Goal: Use online tool/utility: Use online tool/utility

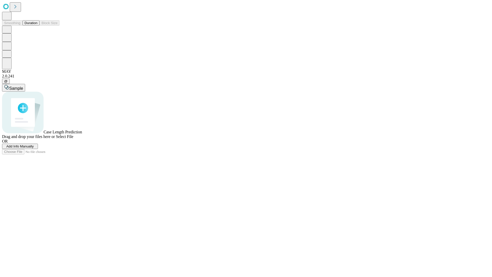
click at [37, 26] on button "Duration" at bounding box center [31, 22] width 17 height 5
click at [34, 148] on span "Add Info Manually" at bounding box center [19, 146] width 27 height 4
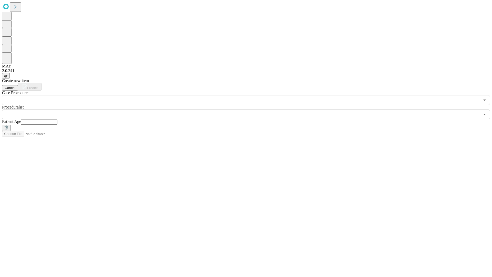
click at [57, 119] on input "text" at bounding box center [39, 121] width 36 height 5
type input "**"
click at [249, 109] on input "text" at bounding box center [241, 114] width 478 height 10
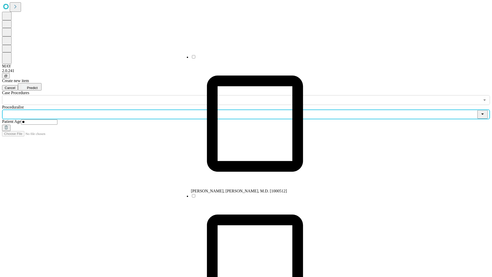
click at [250, 59] on li "[PERSON_NAME], [PERSON_NAME], M.D. [1000512]" at bounding box center [255, 123] width 128 height 139
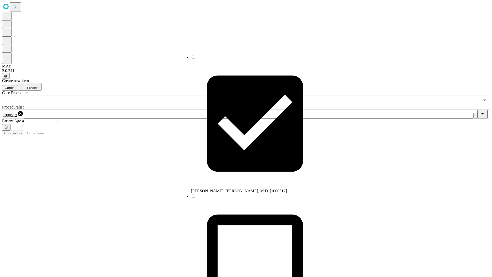
click at [108, 95] on input "text" at bounding box center [241, 100] width 478 height 10
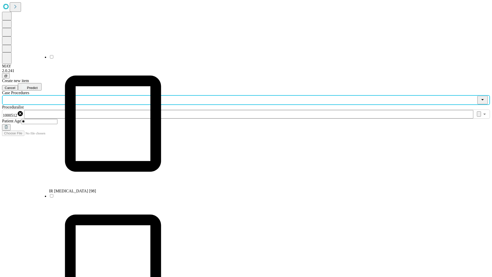
click at [108, 59] on li "IR [MEDICAL_DATA] [98]" at bounding box center [113, 123] width 128 height 139
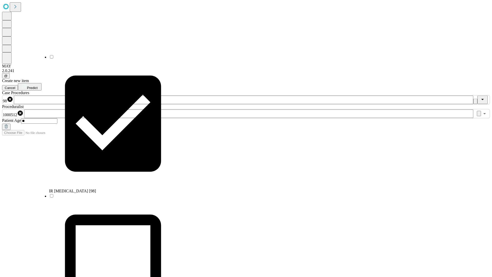
click at [37, 86] on span "Predict" at bounding box center [32, 88] width 11 height 4
